Goal: Task Accomplishment & Management: Manage account settings

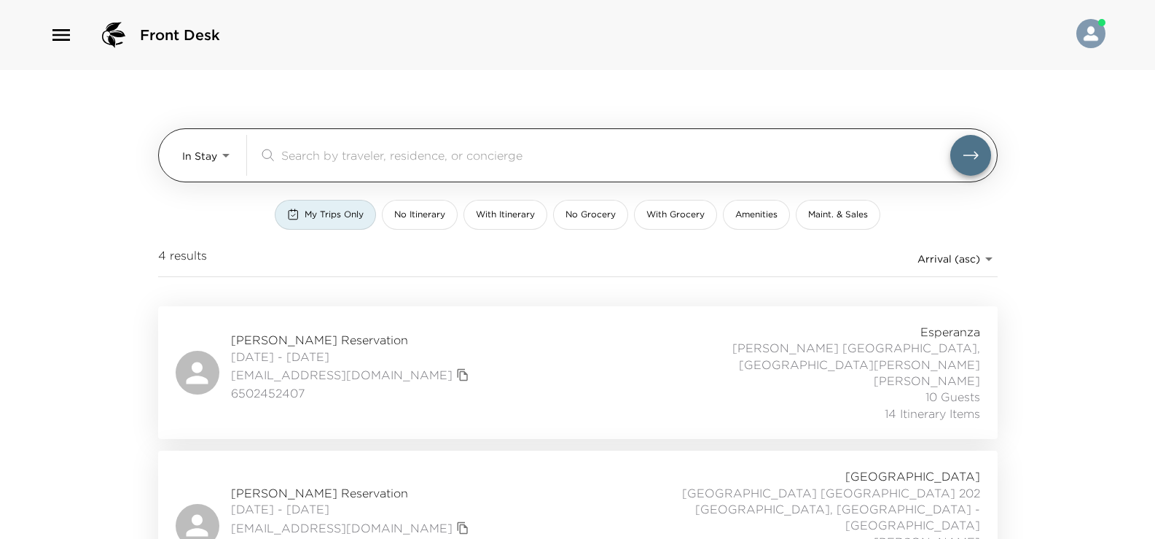
click at [351, 149] on input "search" at bounding box center [615, 154] width 669 height 17
click at [219, 157] on body "Front Desk In Stay In-Stay ​ My Trips Only No Itinerary With Itinerary No Groce…" at bounding box center [577, 269] width 1155 height 539
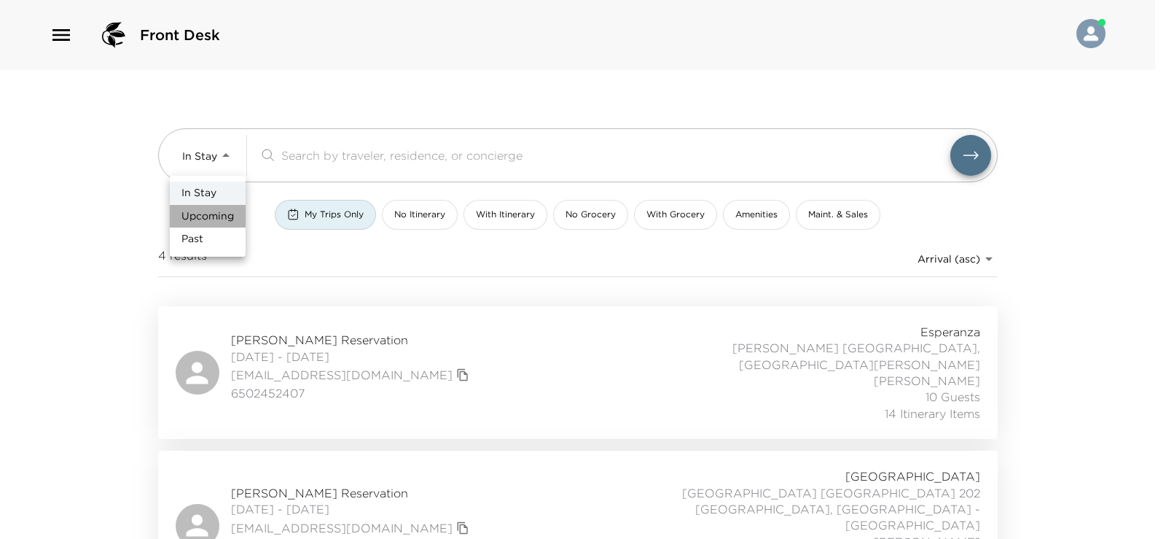
click at [225, 216] on span "Upcoming" at bounding box center [207, 216] width 52 height 15
type input "Upcoming"
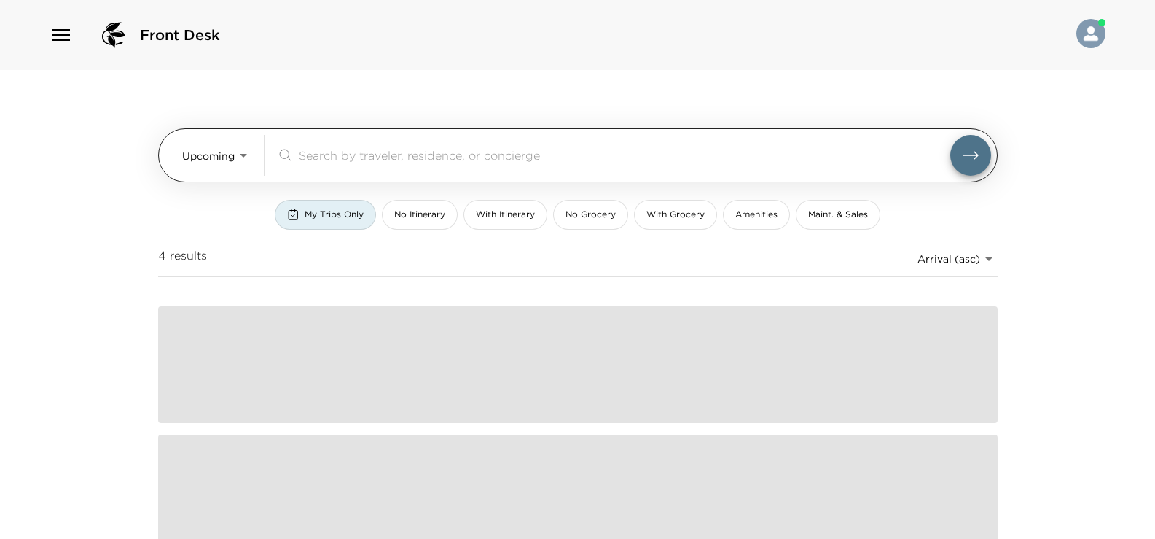
click at [328, 153] on input "search" at bounding box center [625, 154] width 652 height 17
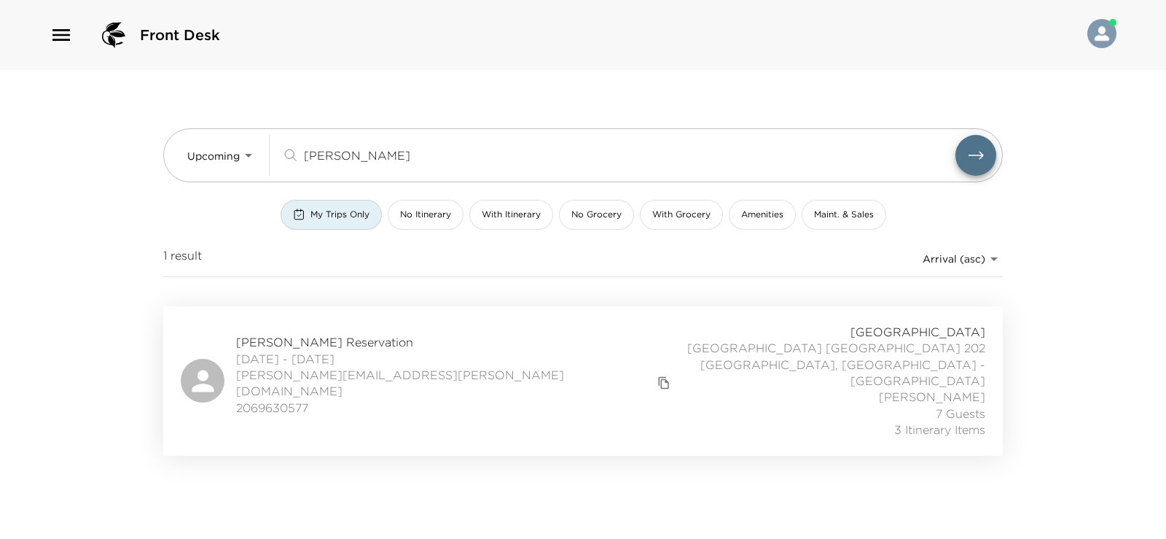
click at [407, 359] on span "[DATE] - [DATE]" at bounding box center [455, 359] width 438 height 16
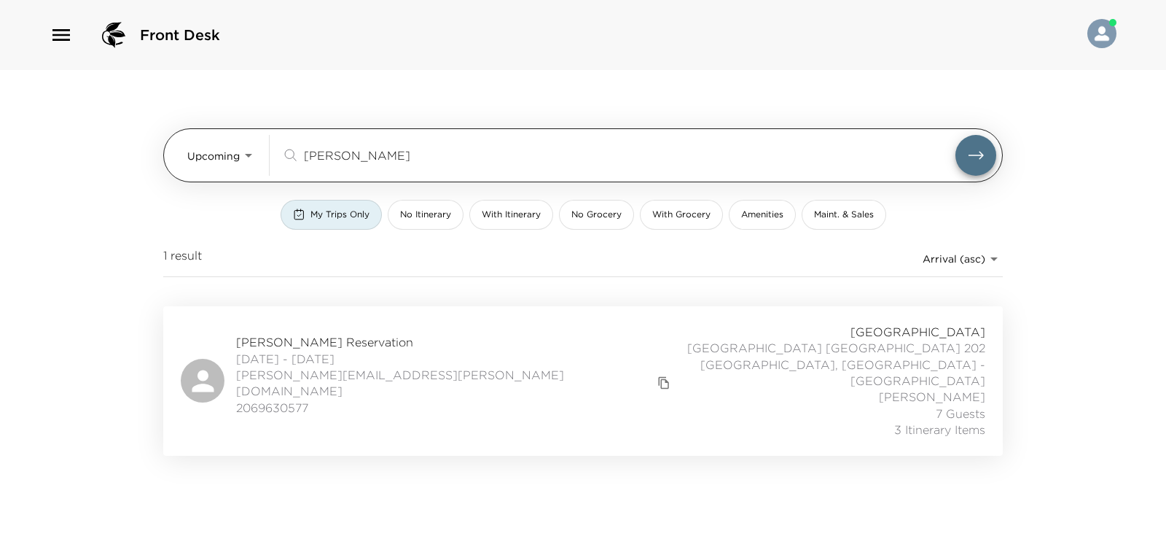
click at [378, 147] on input "[PERSON_NAME]" at bounding box center [630, 154] width 652 height 17
type input "f"
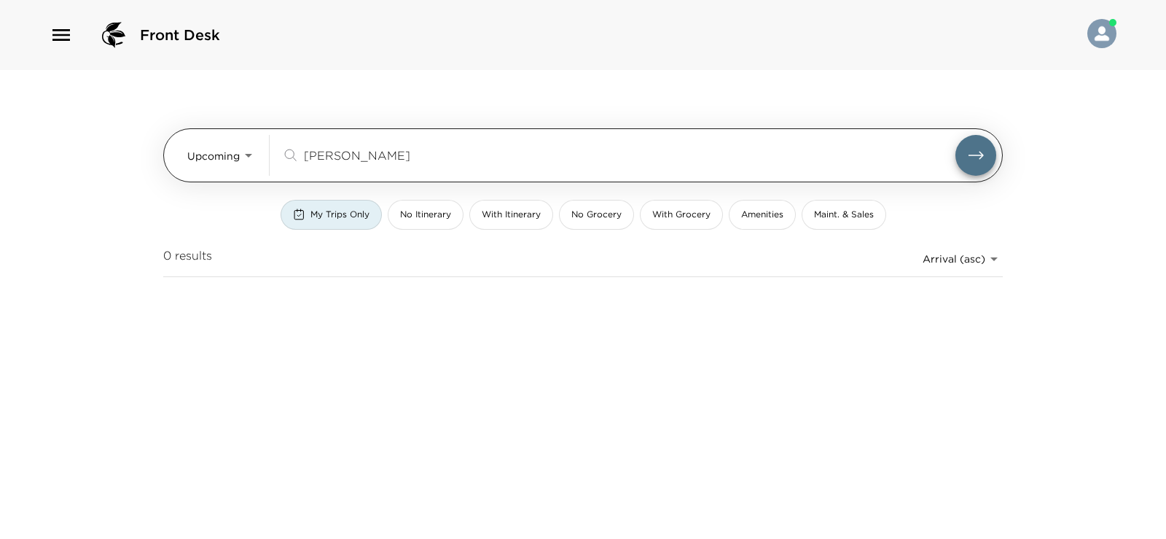
click at [955, 135] on button "submit" at bounding box center [975, 155] width 41 height 41
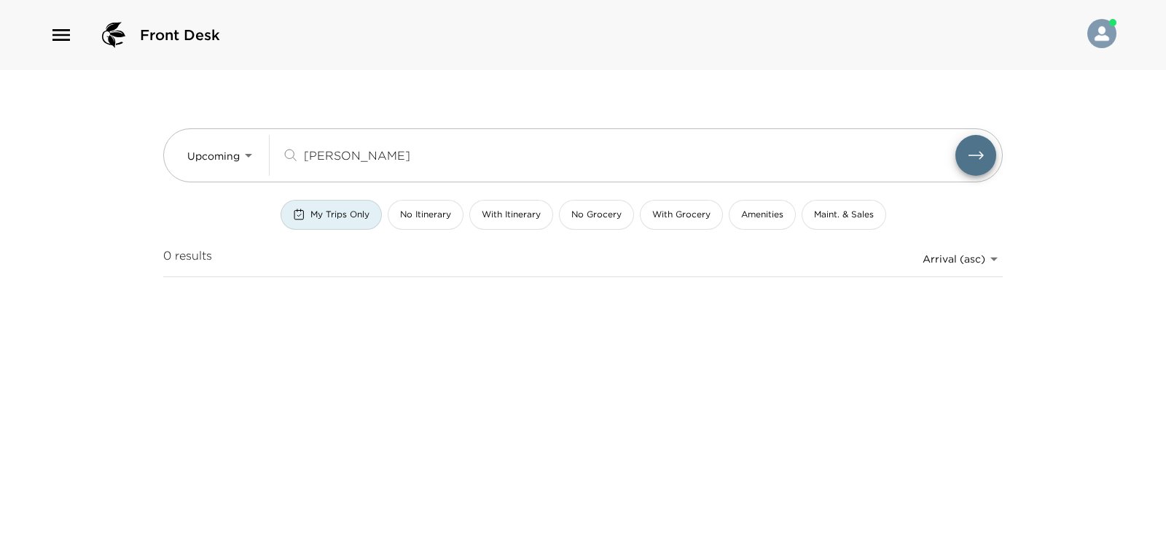
click at [348, 208] on button "My Trips Only" at bounding box center [331, 215] width 101 height 30
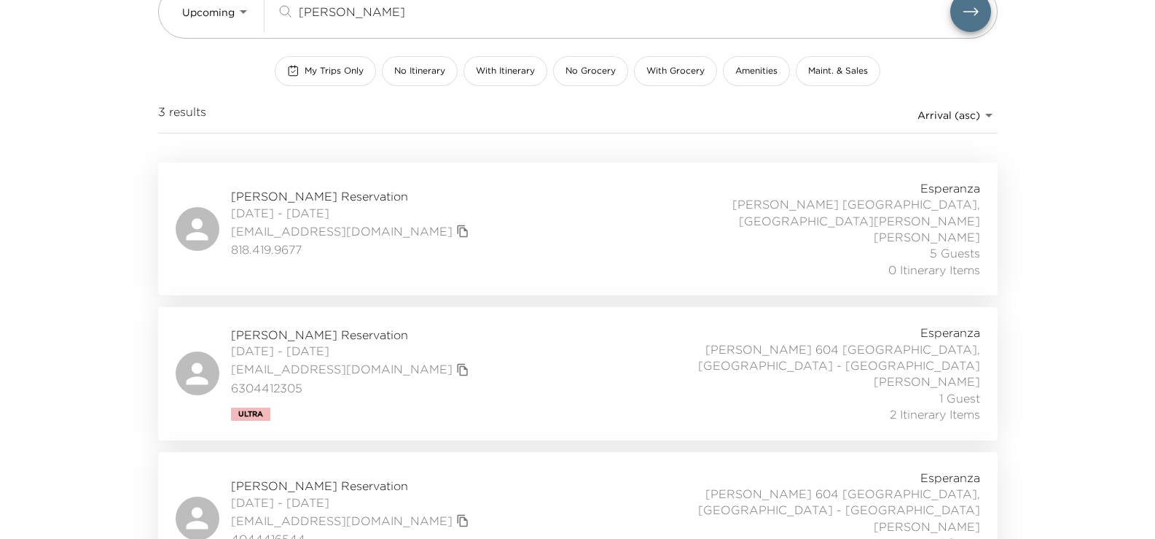
scroll to position [146, 0]
click at [538, 344] on div "[PERSON_NAME] Reservation [DATE] - [DATE] [EMAIL_ADDRESS][DOMAIN_NAME] 63044123…" at bounding box center [578, 371] width 805 height 98
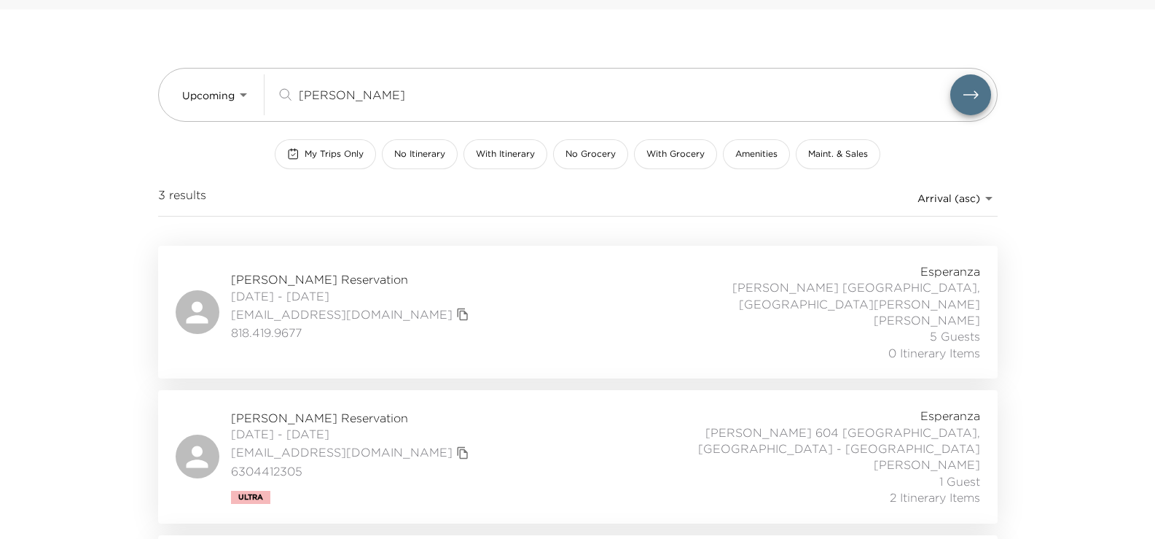
scroll to position [0, 0]
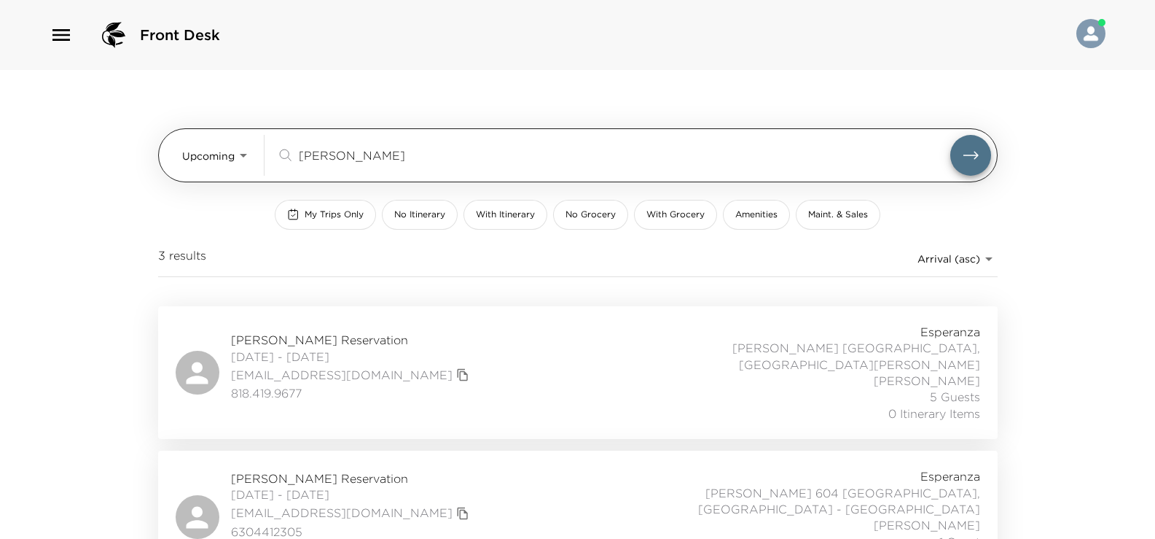
click at [402, 151] on input "[PERSON_NAME]" at bounding box center [625, 154] width 652 height 17
type input "h"
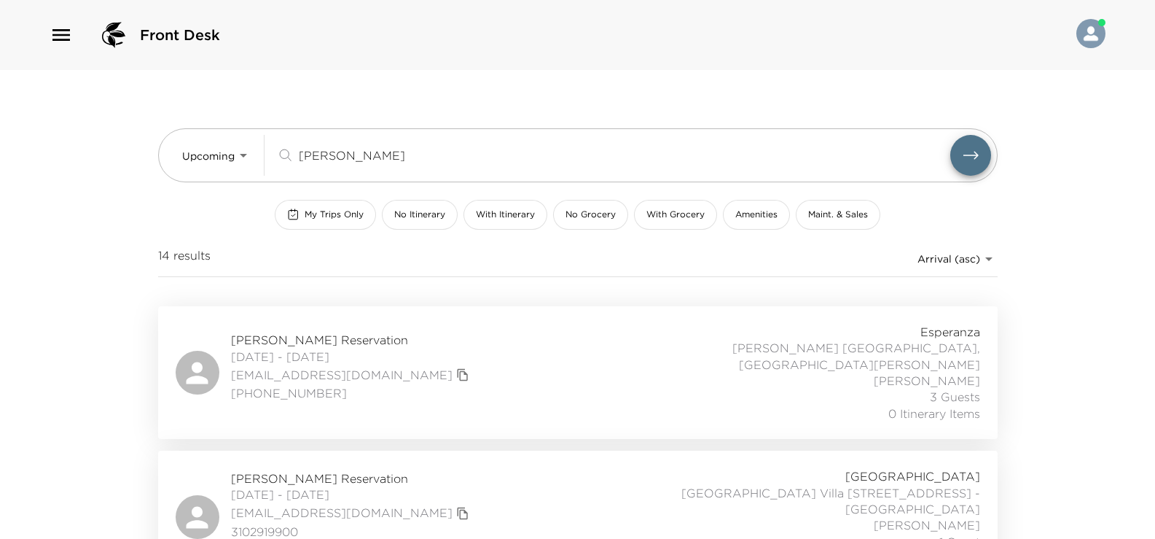
click at [459, 348] on div "[PERSON_NAME] Reservation [DATE] - [DATE] [EMAIL_ADDRESS][DOMAIN_NAME] [PHONE_N…" at bounding box center [578, 373] width 805 height 98
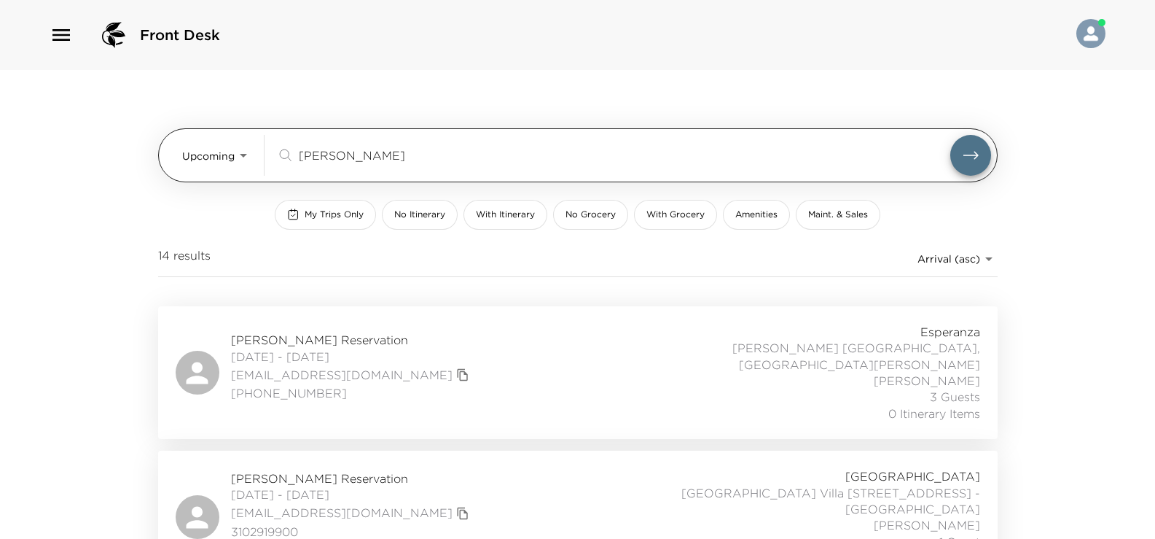
click at [355, 157] on input "[PERSON_NAME]" at bounding box center [625, 154] width 652 height 17
type input "k"
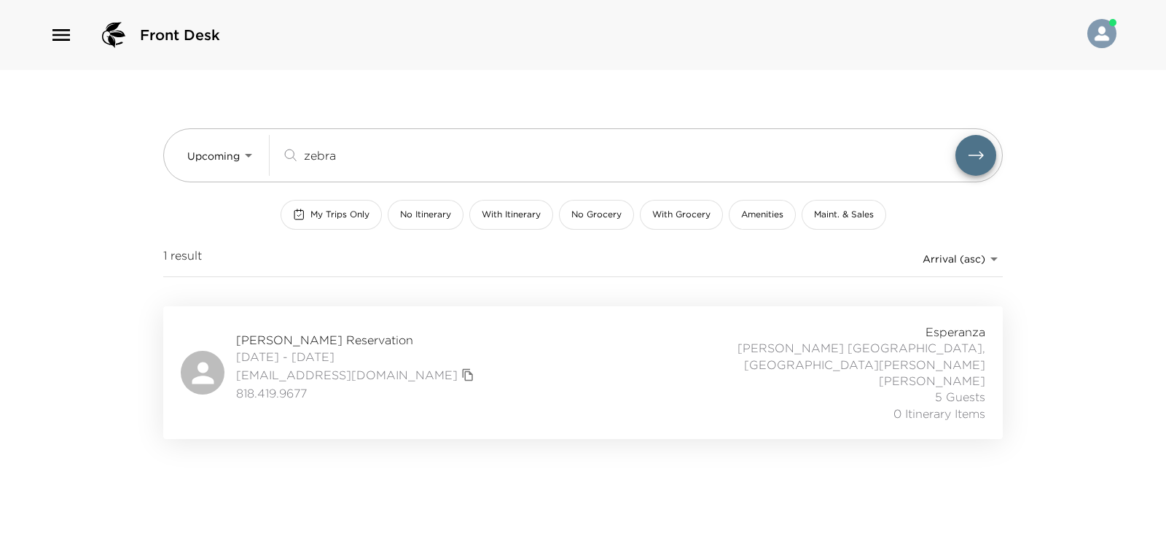
type input "zebra"
click at [532, 334] on div "[PERSON_NAME] Reservation [DATE] - [DATE] [EMAIL_ADDRESS][DOMAIN_NAME] 818.419.…" at bounding box center [583, 373] width 805 height 98
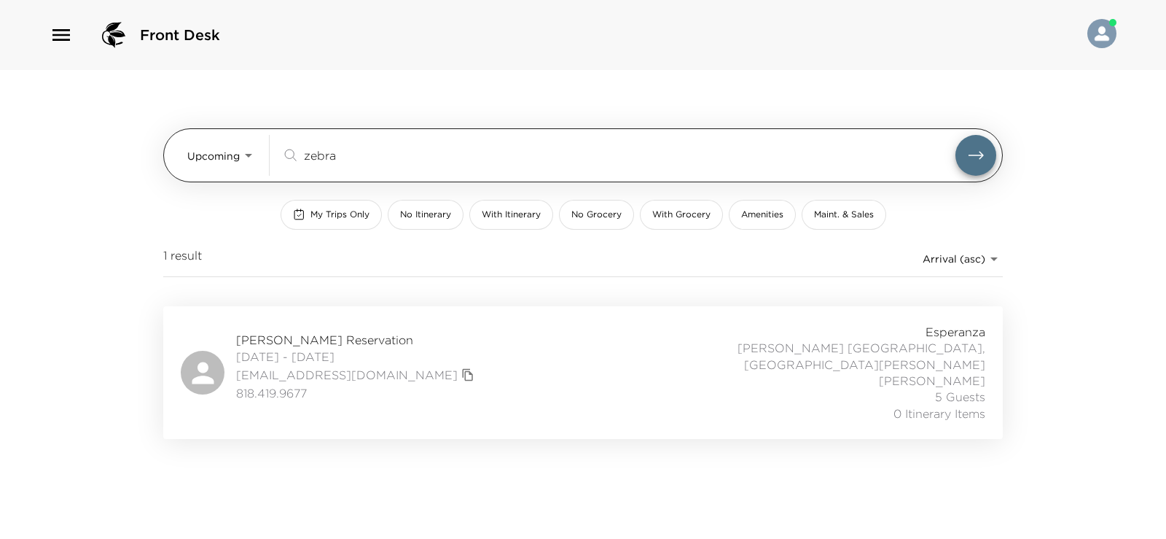
click at [242, 156] on body "Front Desk Upcoming Upcoming zebra ​ My Trips Only No Itinerary With Itinerary …" at bounding box center [583, 269] width 1166 height 539
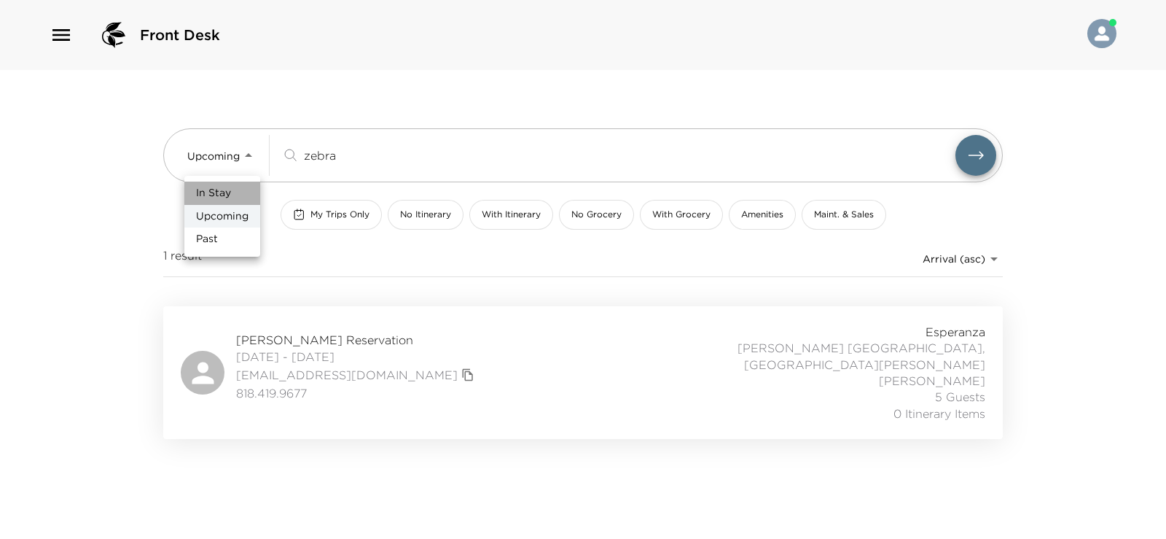
click at [238, 194] on li "In Stay" at bounding box center [222, 192] width 76 height 23
type input "In-Stay"
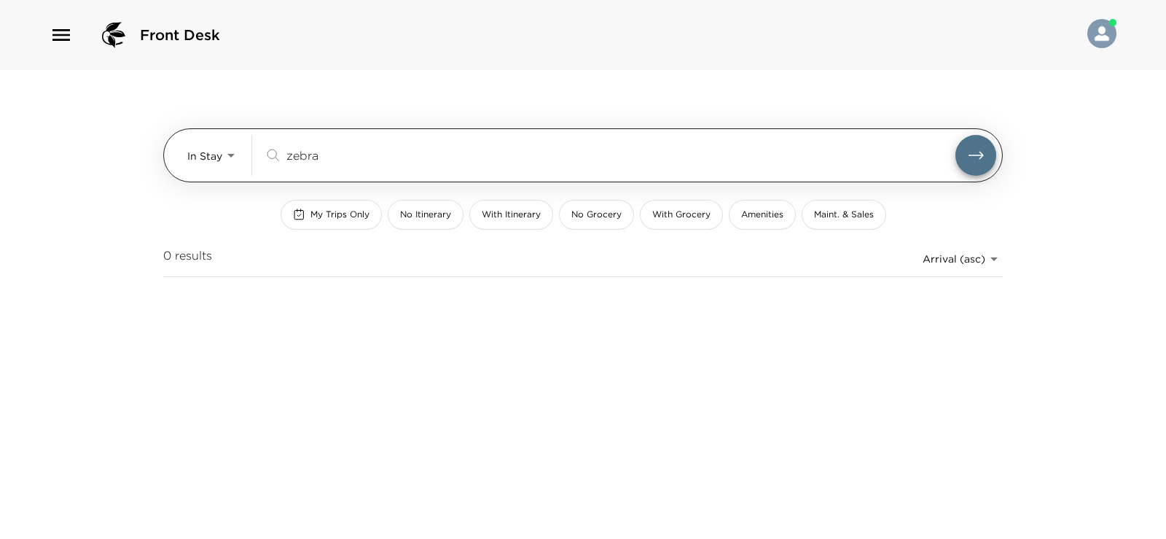
click at [355, 157] on input "zebra" at bounding box center [620, 154] width 669 height 17
type input "z"
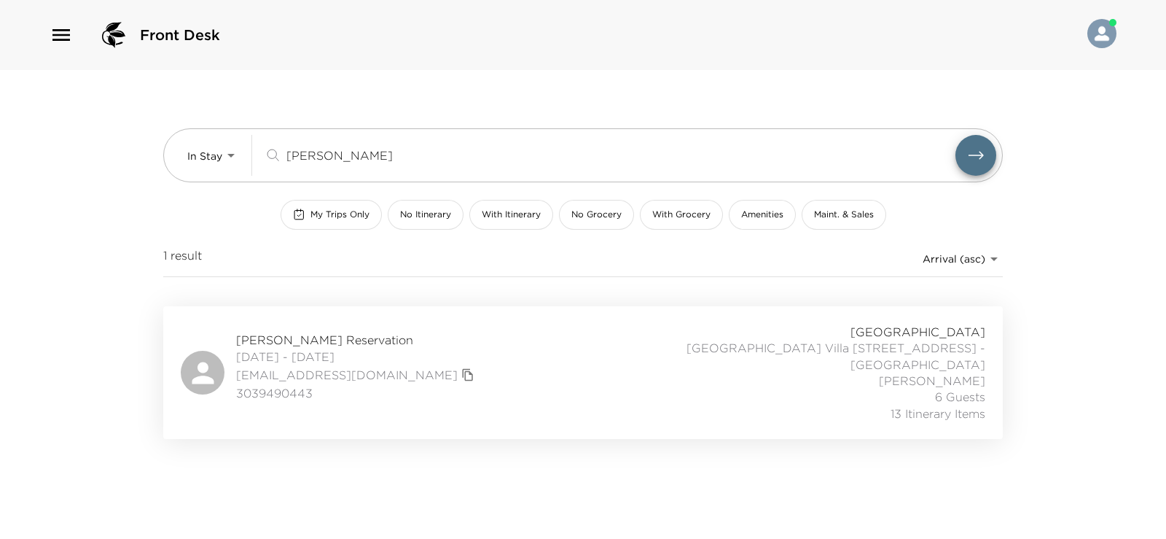
click at [496, 353] on div "[PERSON_NAME] Reservation [DATE] - [DATE] [EMAIL_ADDRESS][DOMAIN_NAME] 30394904…" at bounding box center [583, 373] width 805 height 98
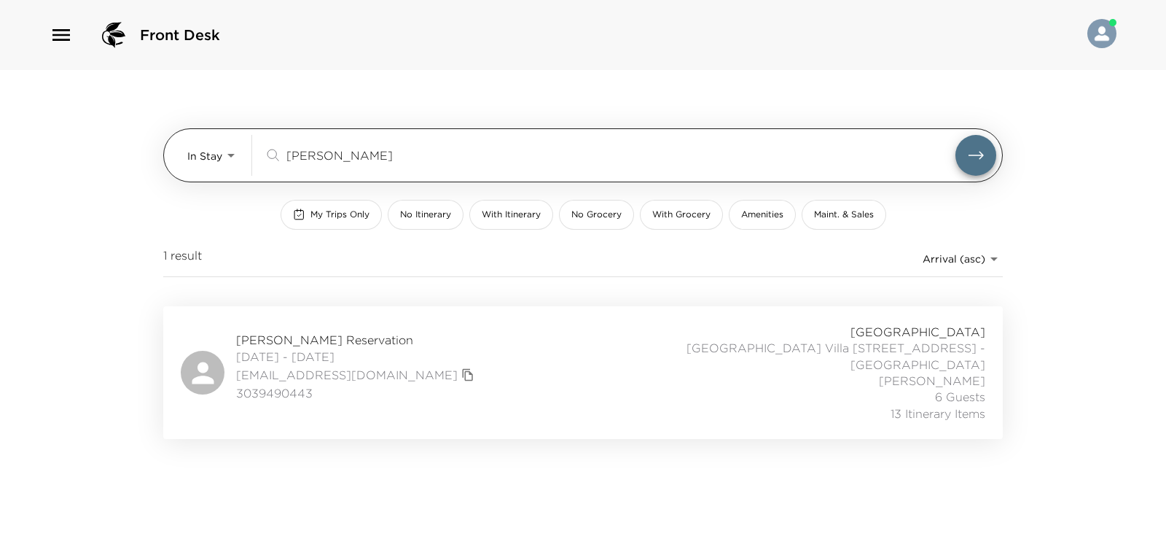
click at [355, 159] on input "[PERSON_NAME]" at bounding box center [620, 154] width 669 height 17
type input "k"
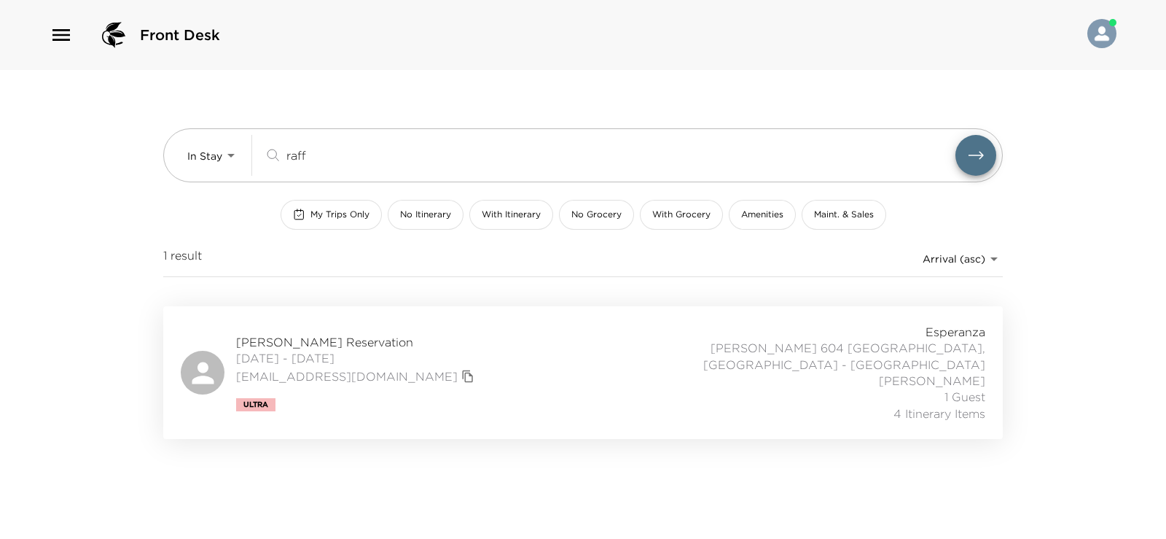
type input "raff"
click at [495, 351] on div "[PERSON_NAME] Reservation [DATE] - [DATE] [EMAIL_ADDRESS][DOMAIN_NAME] Ultra [P…" at bounding box center [583, 373] width 805 height 98
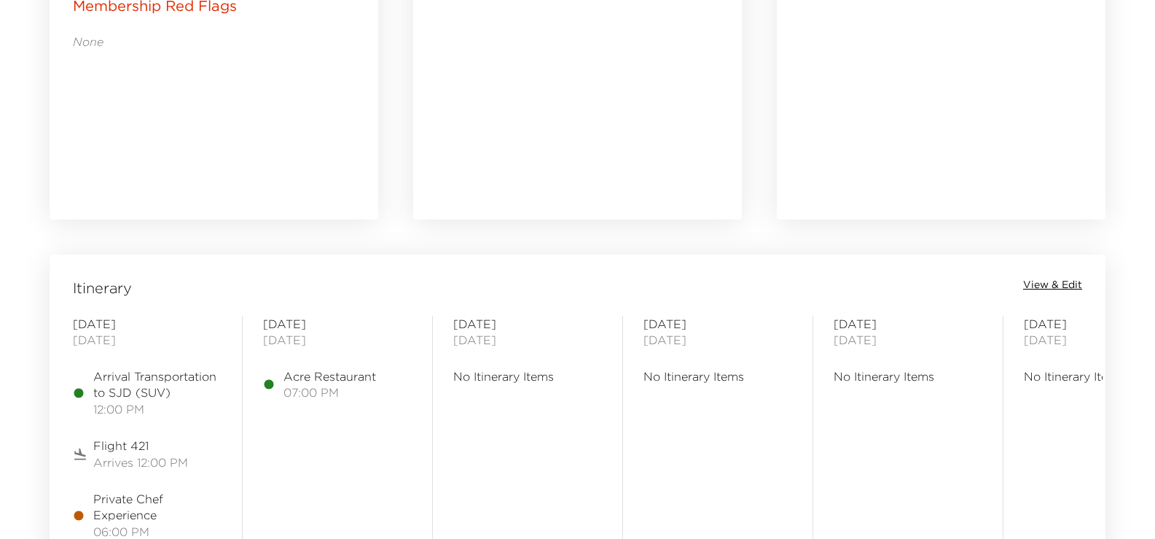
scroll to position [1020, 0]
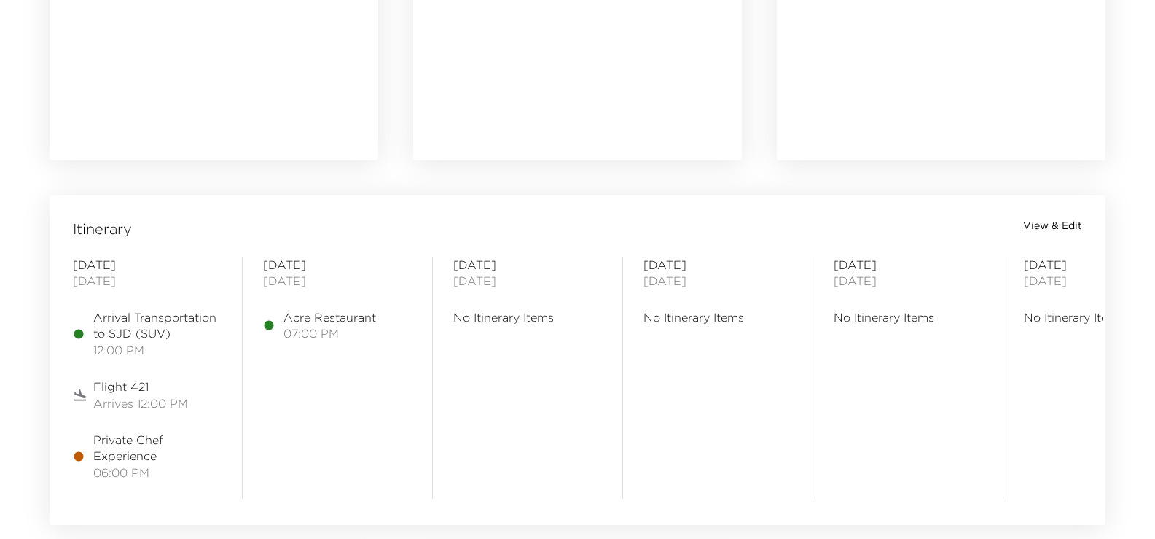
click at [1039, 222] on span "View & Edit" at bounding box center [1052, 226] width 59 height 15
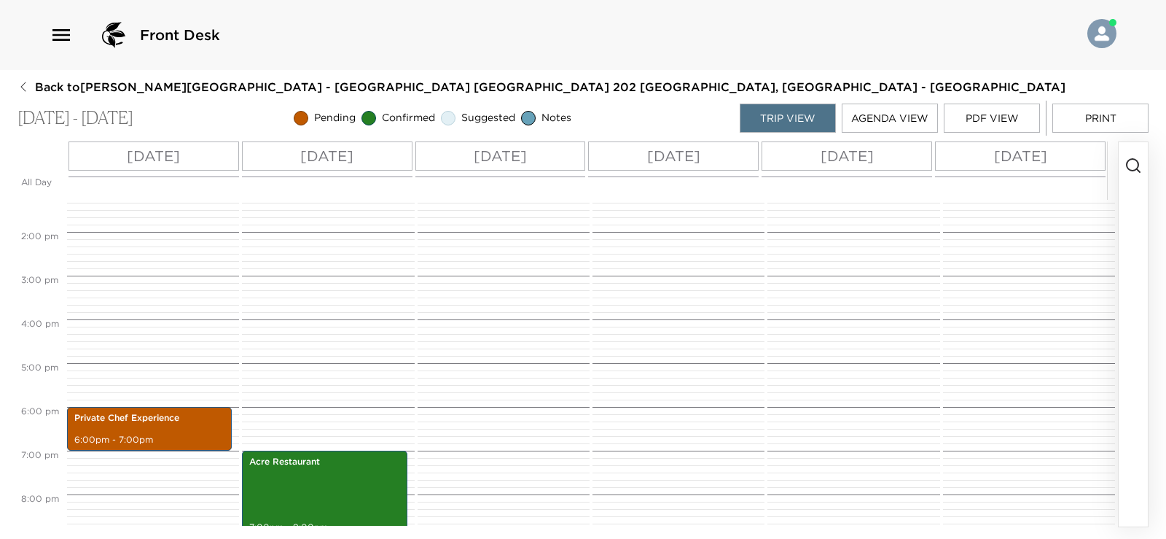
scroll to position [671, 0]
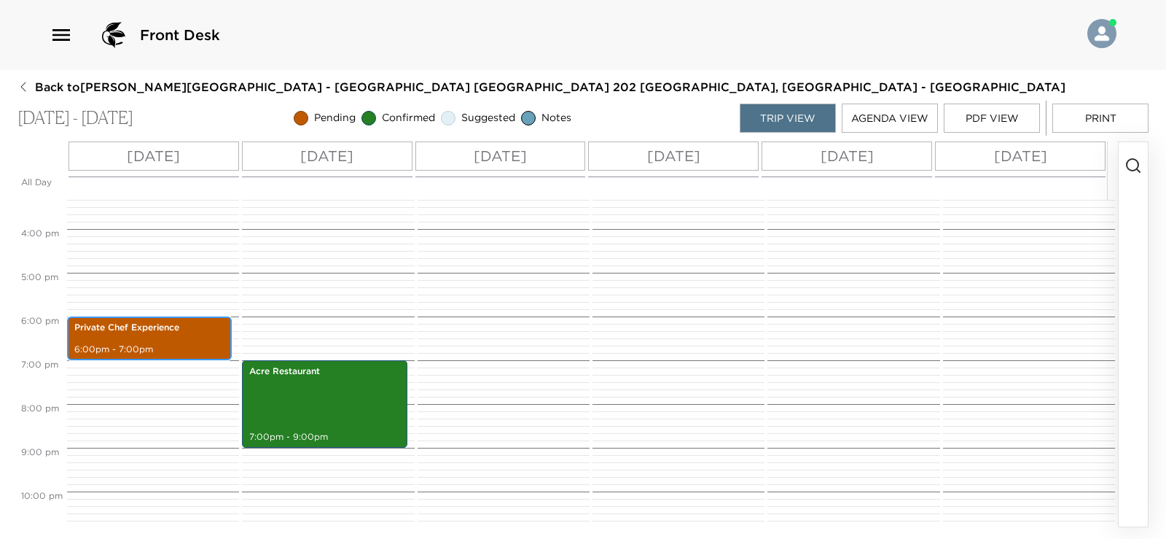
click at [183, 340] on div "Private Chef Experience 6:00pm - 7:00pm" at bounding box center [149, 337] width 156 height 39
click at [195, 343] on p "6:00pm - 7:00pm" at bounding box center [149, 349] width 150 height 12
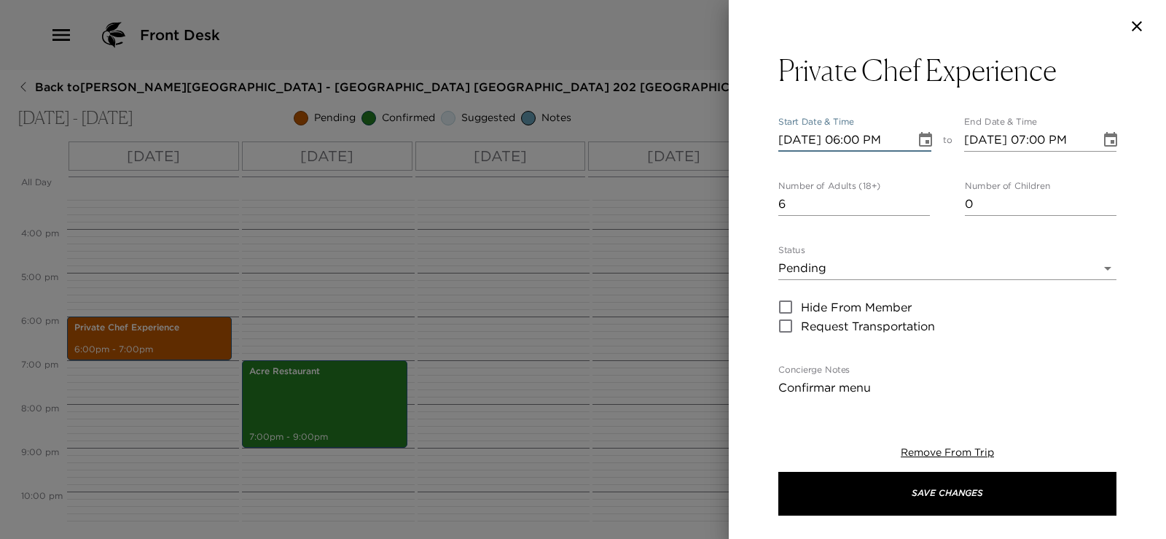
click at [854, 143] on input "10/29/2025 06:00 PM" at bounding box center [841, 139] width 127 height 23
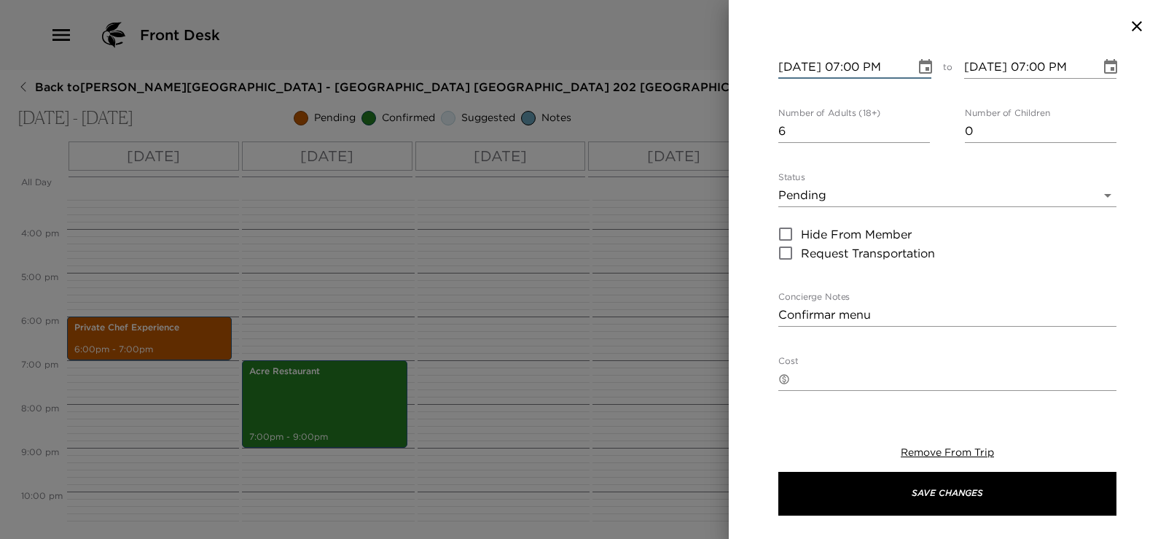
type input "10/29/2025 07:00 PM"
click at [883, 316] on textarea "Confirmar menu" at bounding box center [947, 314] width 338 height 17
type textarea "C"
type textarea "N"
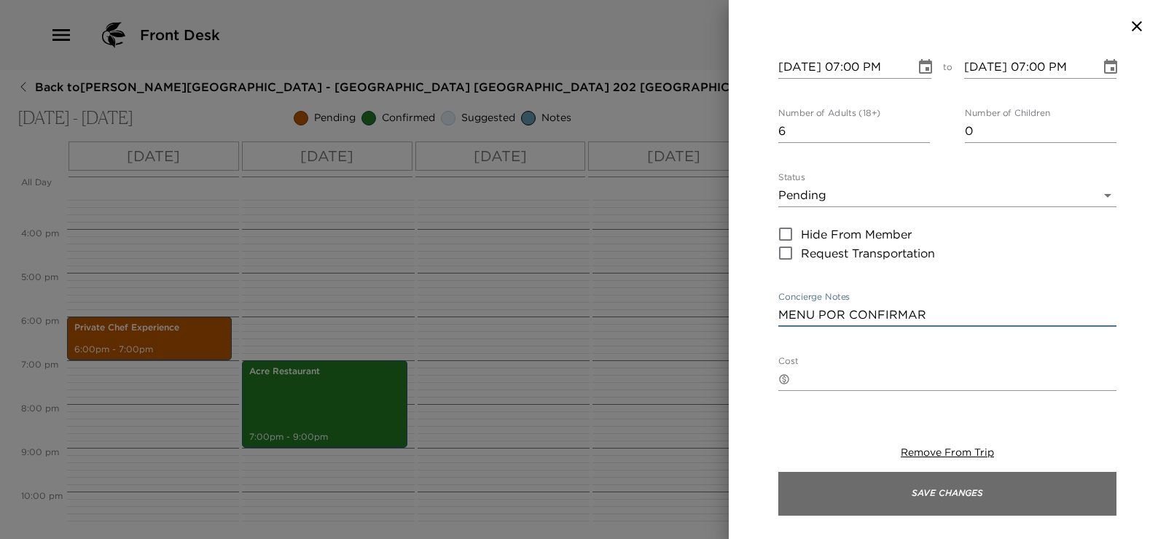
type textarea "MENU POR CONFIRMAR"
click at [879, 506] on button "Save Changes" at bounding box center [947, 494] width 338 height 44
